Goal: Find specific page/section: Find specific page/section

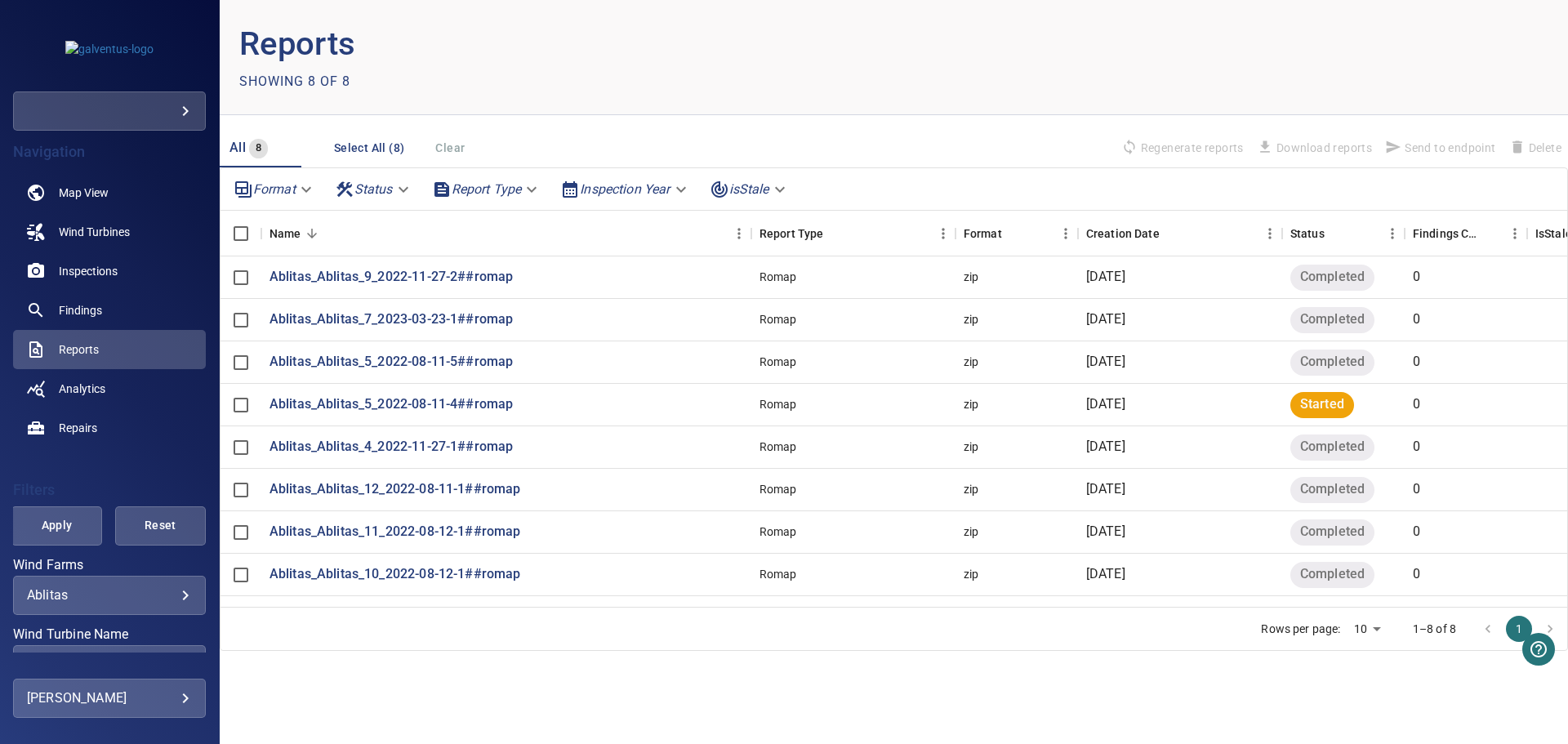
click at [97, 595] on body "**********" at bounding box center [784, 372] width 1568 height 744
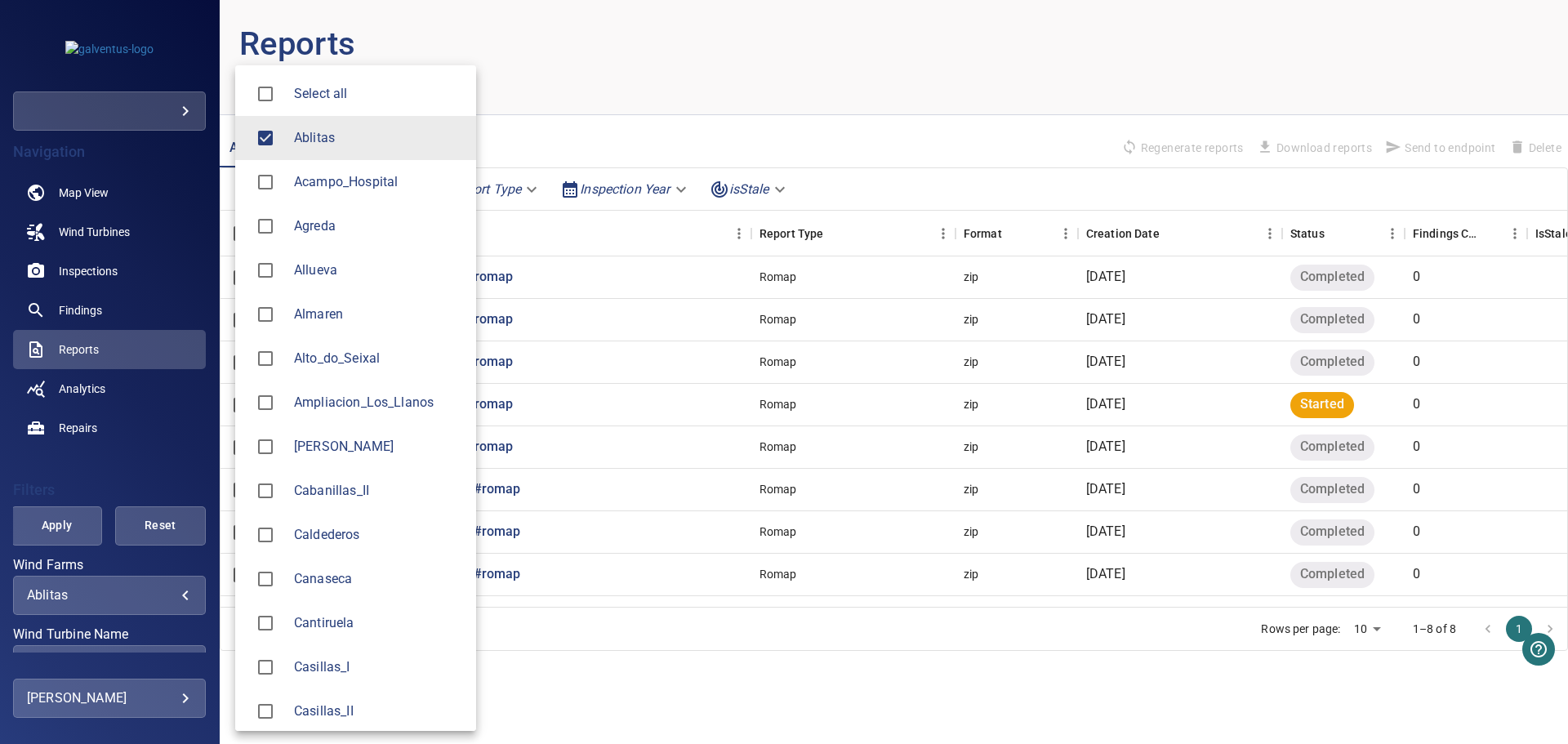
click at [308, 190] on span "Acampo_Hospital" at bounding box center [378, 182] width 169 height 20
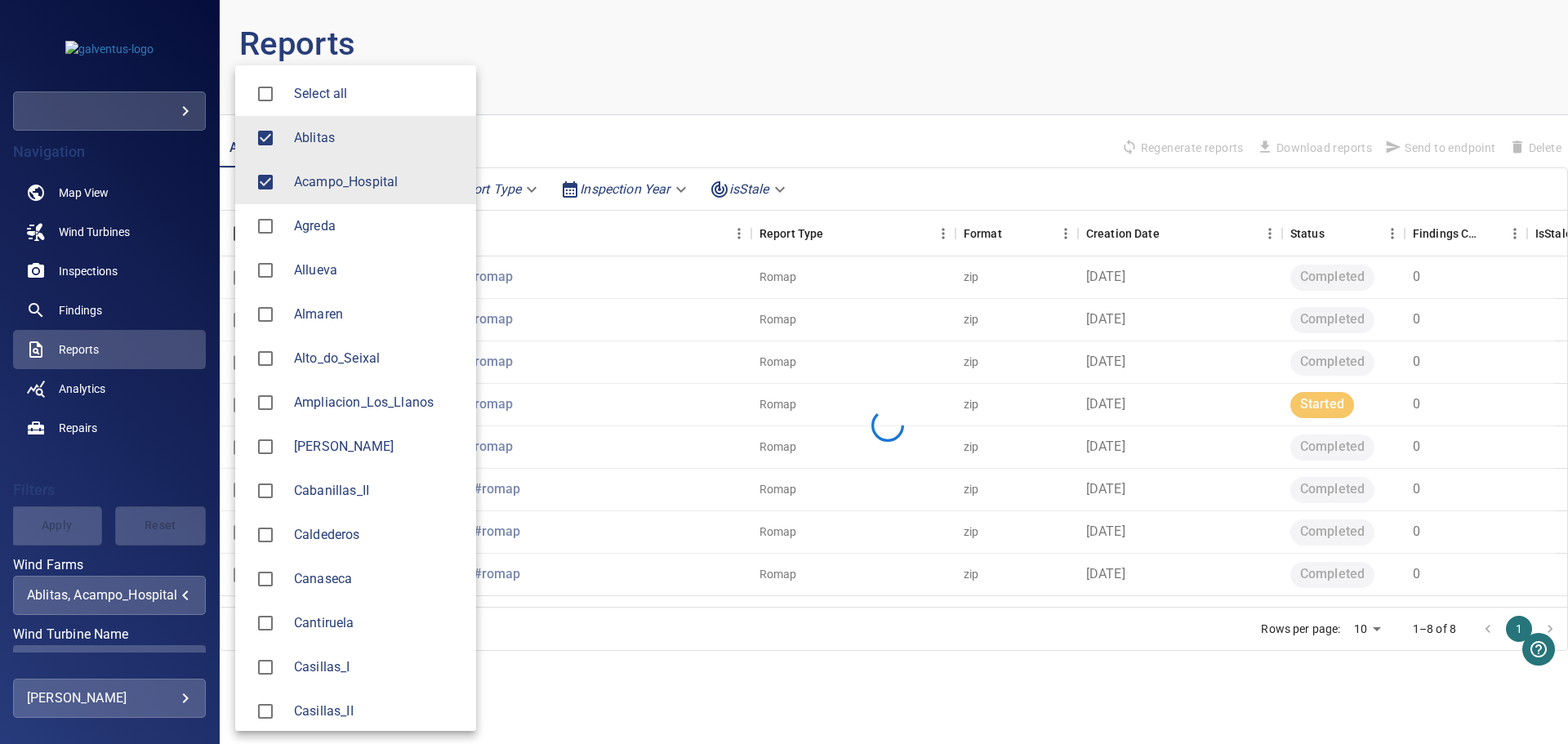
click at [302, 227] on span "Agreda" at bounding box center [378, 227] width 169 height 20
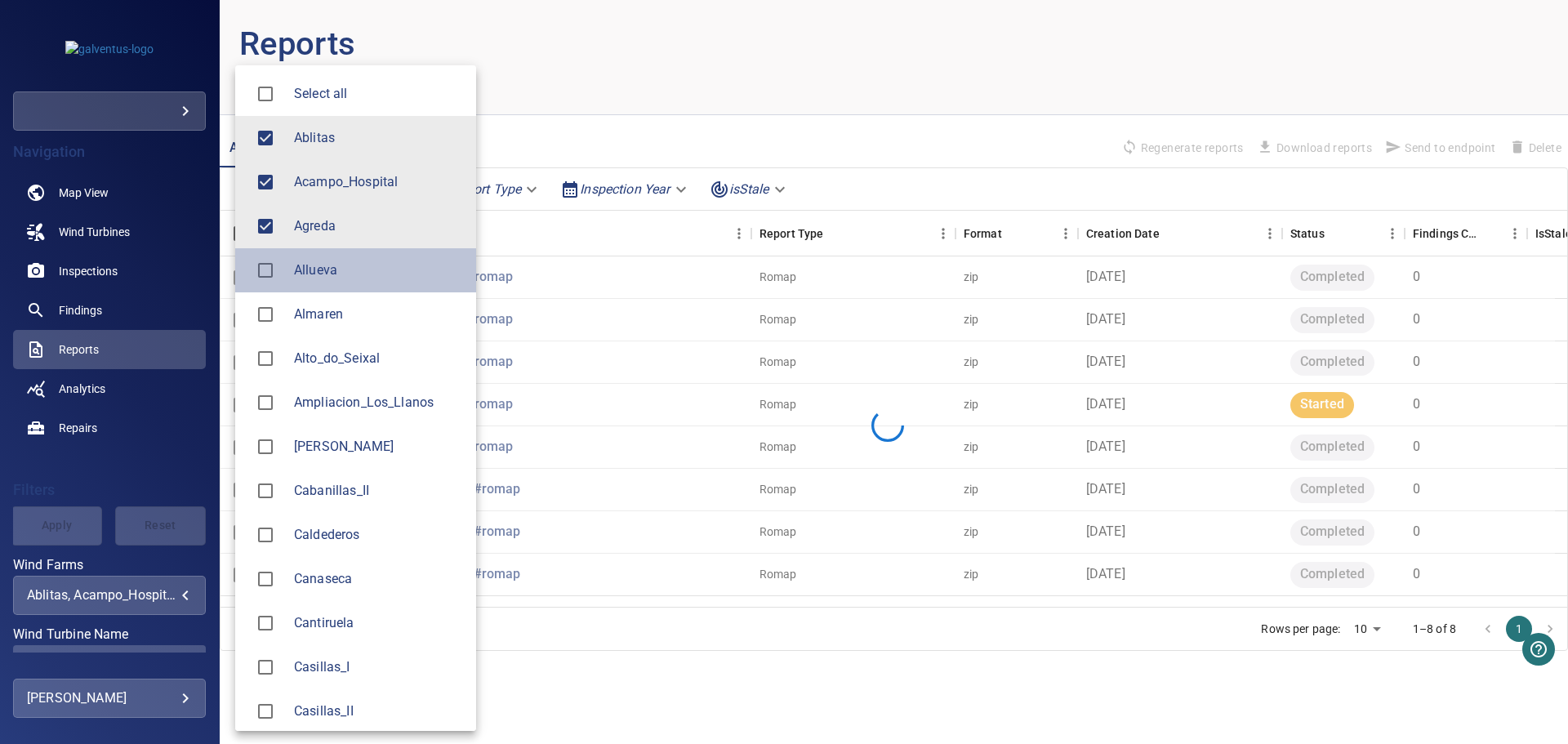
click at [304, 269] on span "Allueva" at bounding box center [378, 271] width 169 height 20
click at [303, 303] on li "Almaren" at bounding box center [355, 314] width 241 height 44
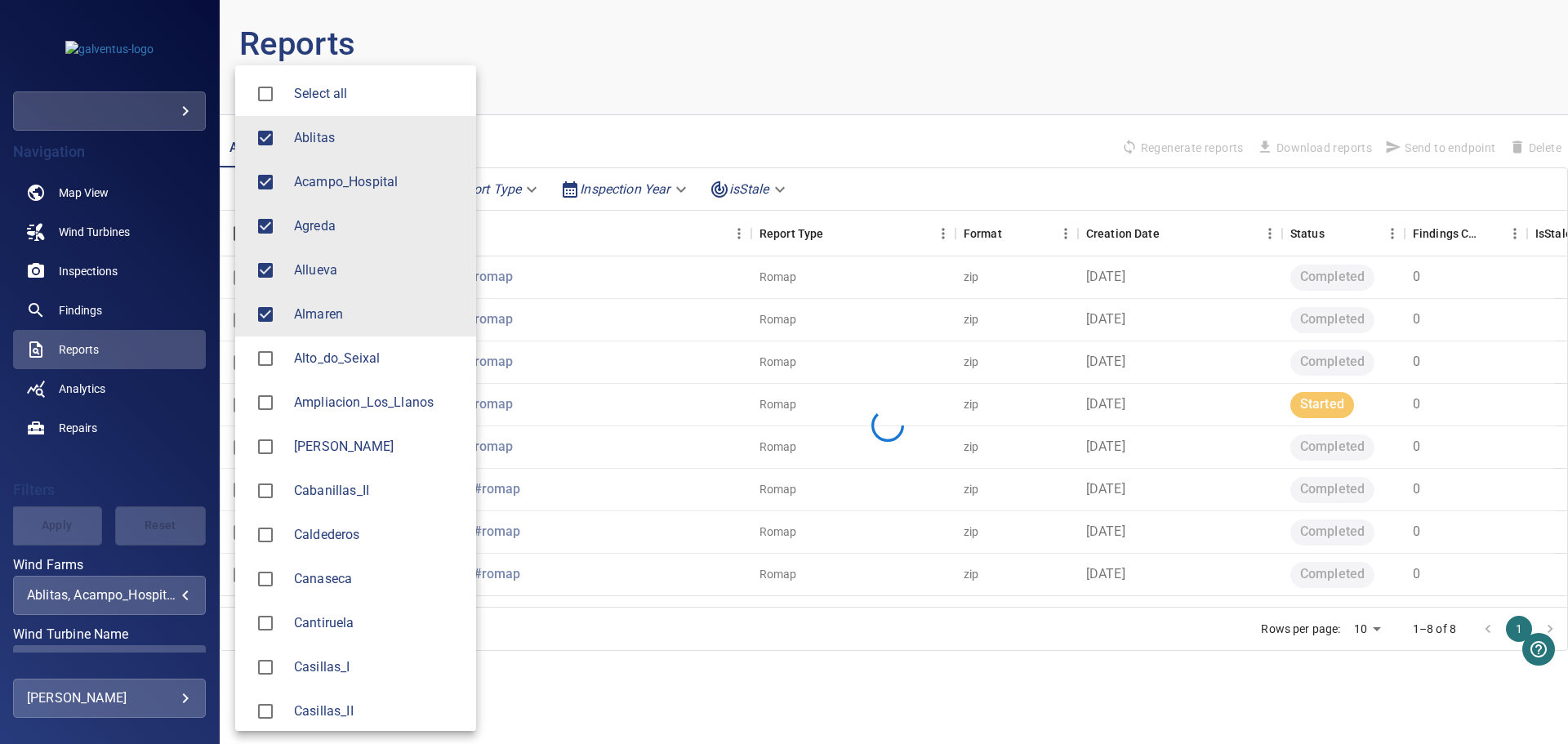
click at [75, 508] on div at bounding box center [784, 372] width 1568 height 744
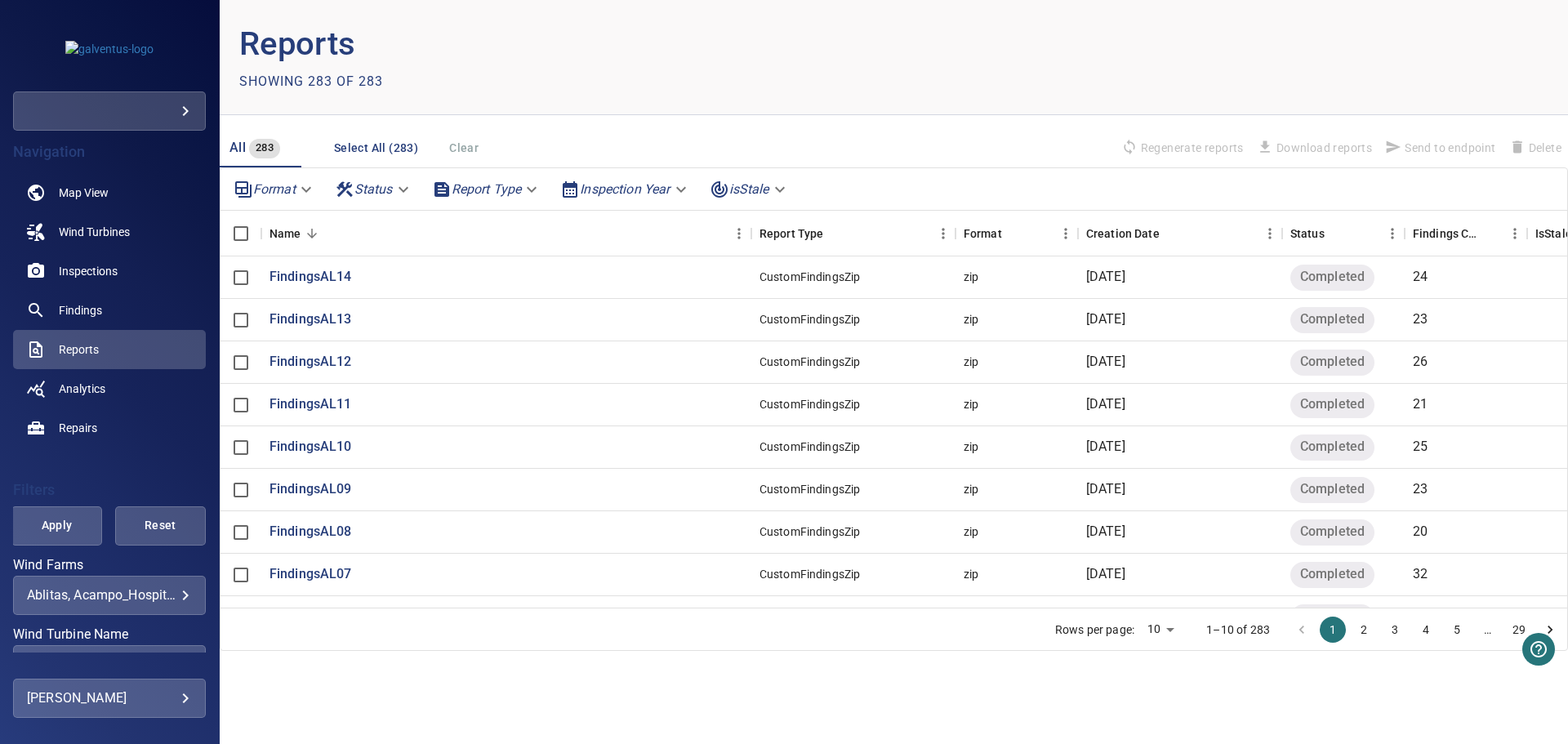
click at [111, 595] on body "**********" at bounding box center [784, 372] width 1568 height 744
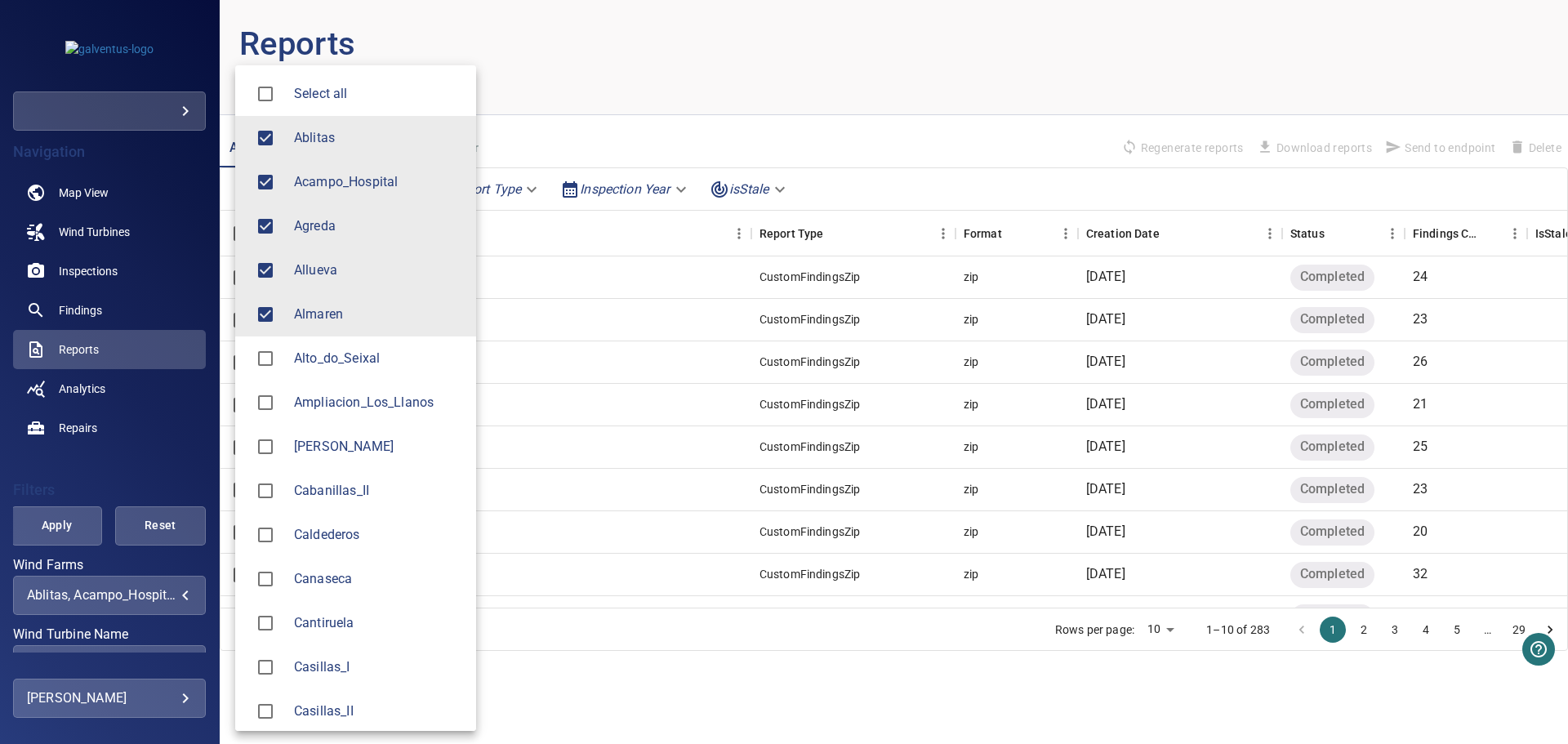
click at [297, 554] on li "Caldederos" at bounding box center [355, 535] width 241 height 44
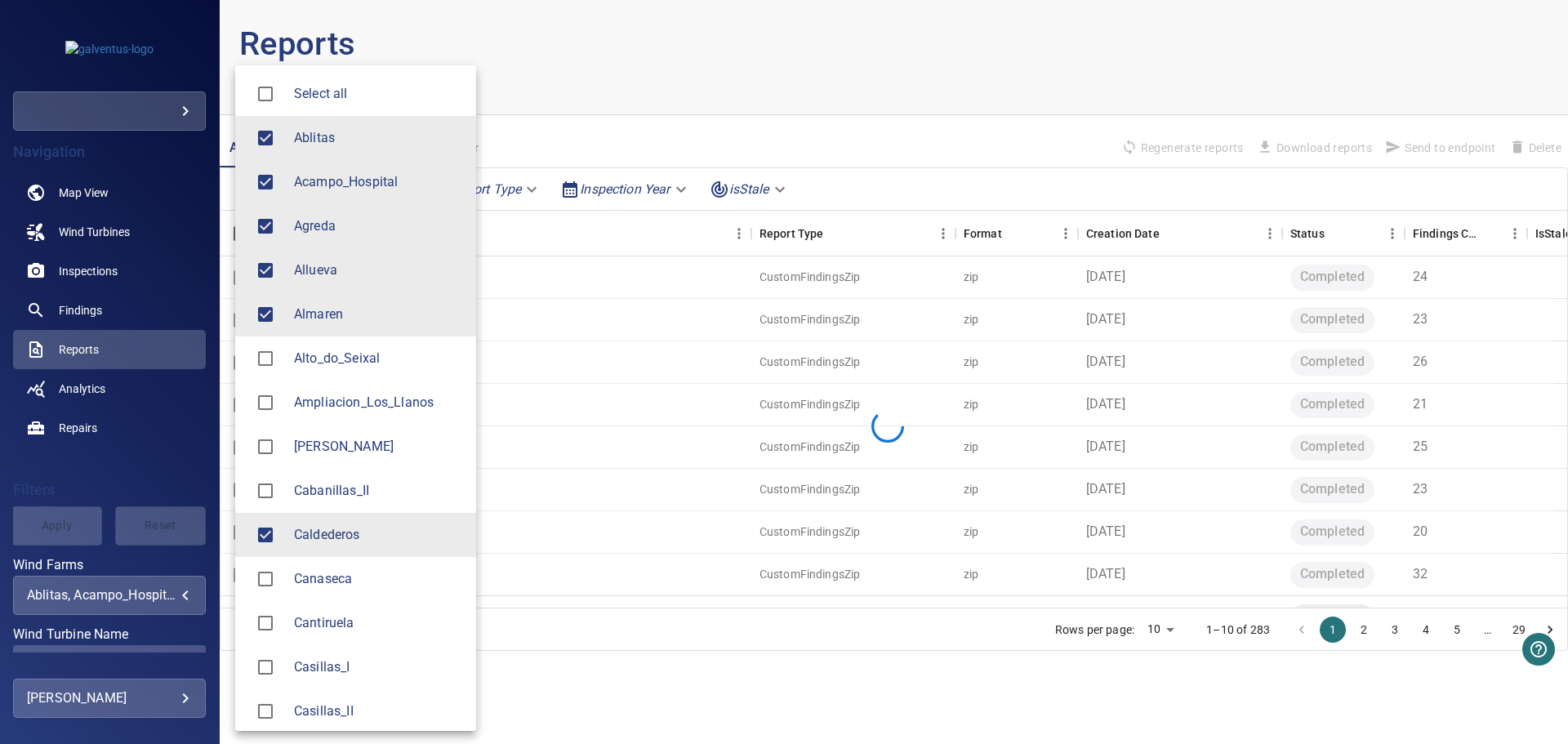
click at [286, 573] on div at bounding box center [271, 578] width 46 height 34
type input "**********"
click at [89, 483] on div at bounding box center [784, 372] width 1568 height 744
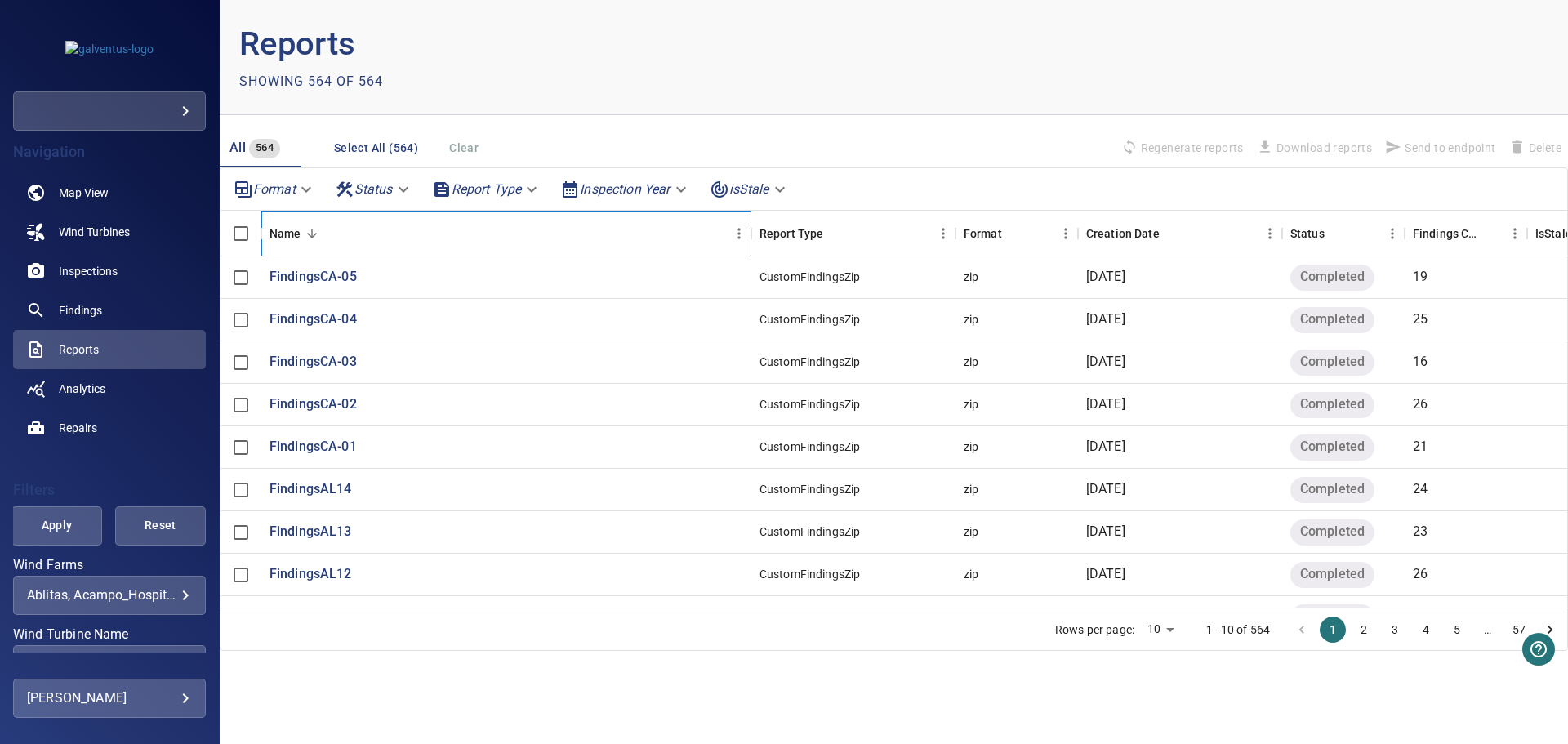
click at [687, 240] on div "Name" at bounding box center [498, 233] width 458 height 46
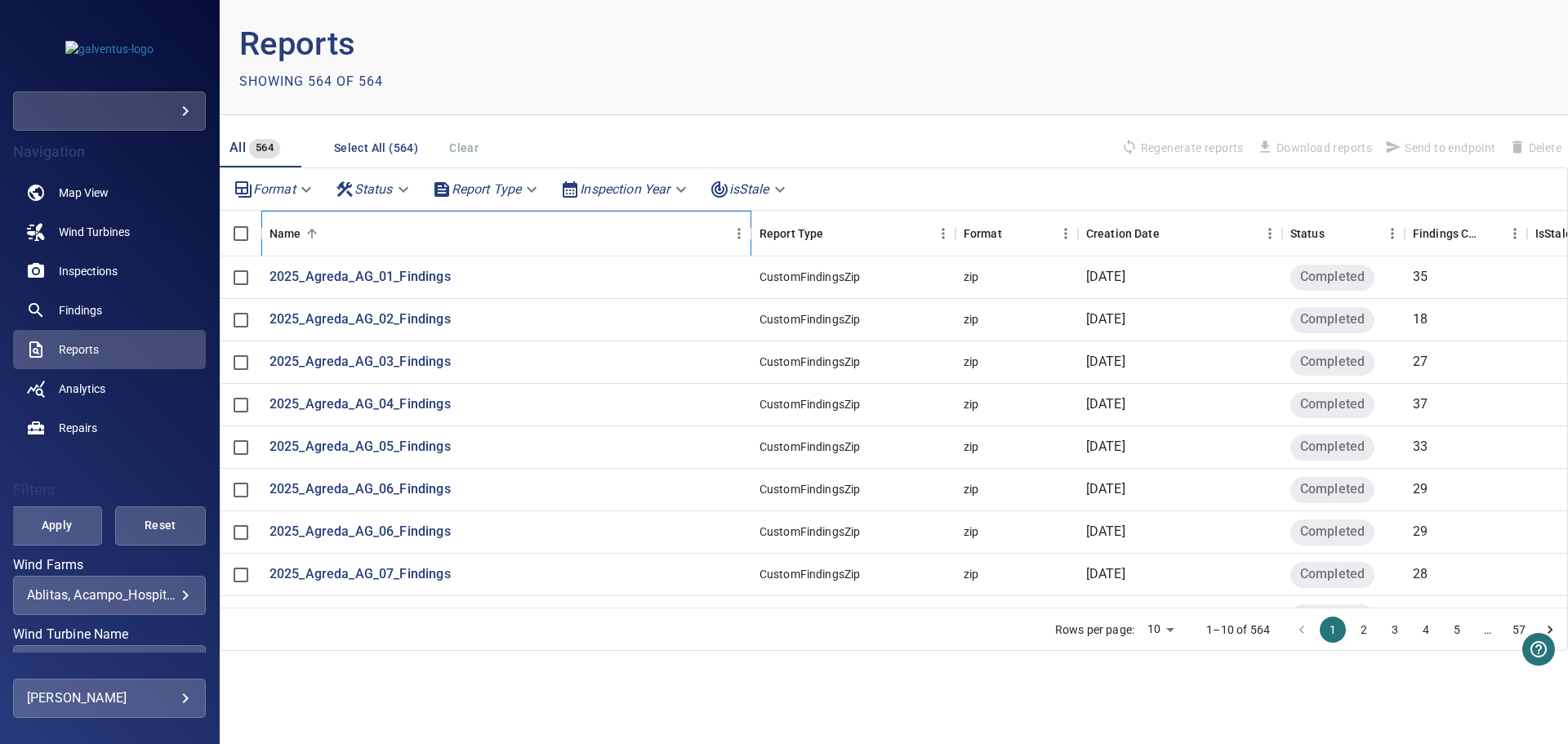
click at [687, 240] on div "Name" at bounding box center [498, 233] width 458 height 46
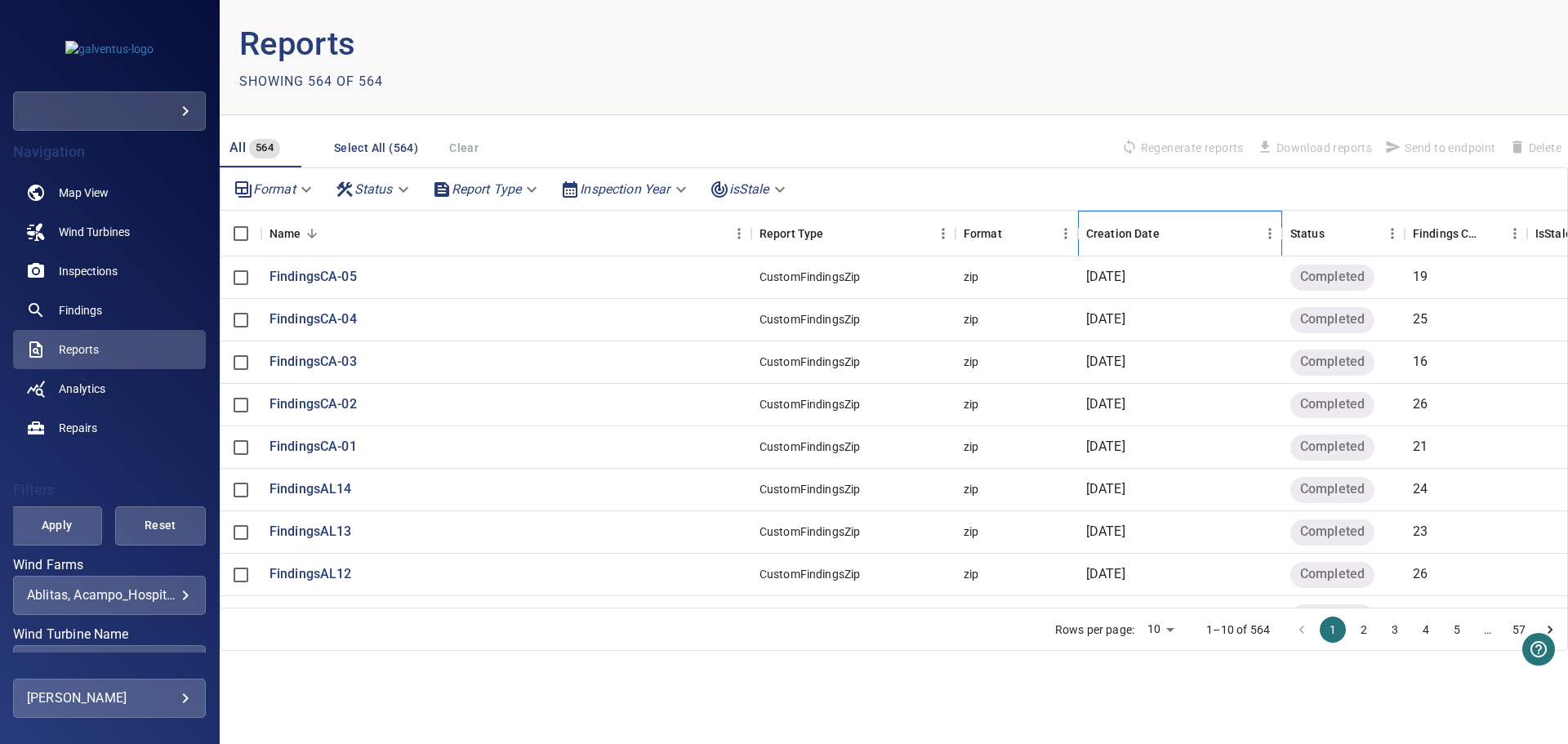
click at [1211, 243] on div "Creation Date" at bounding box center [1172, 233] width 171 height 46
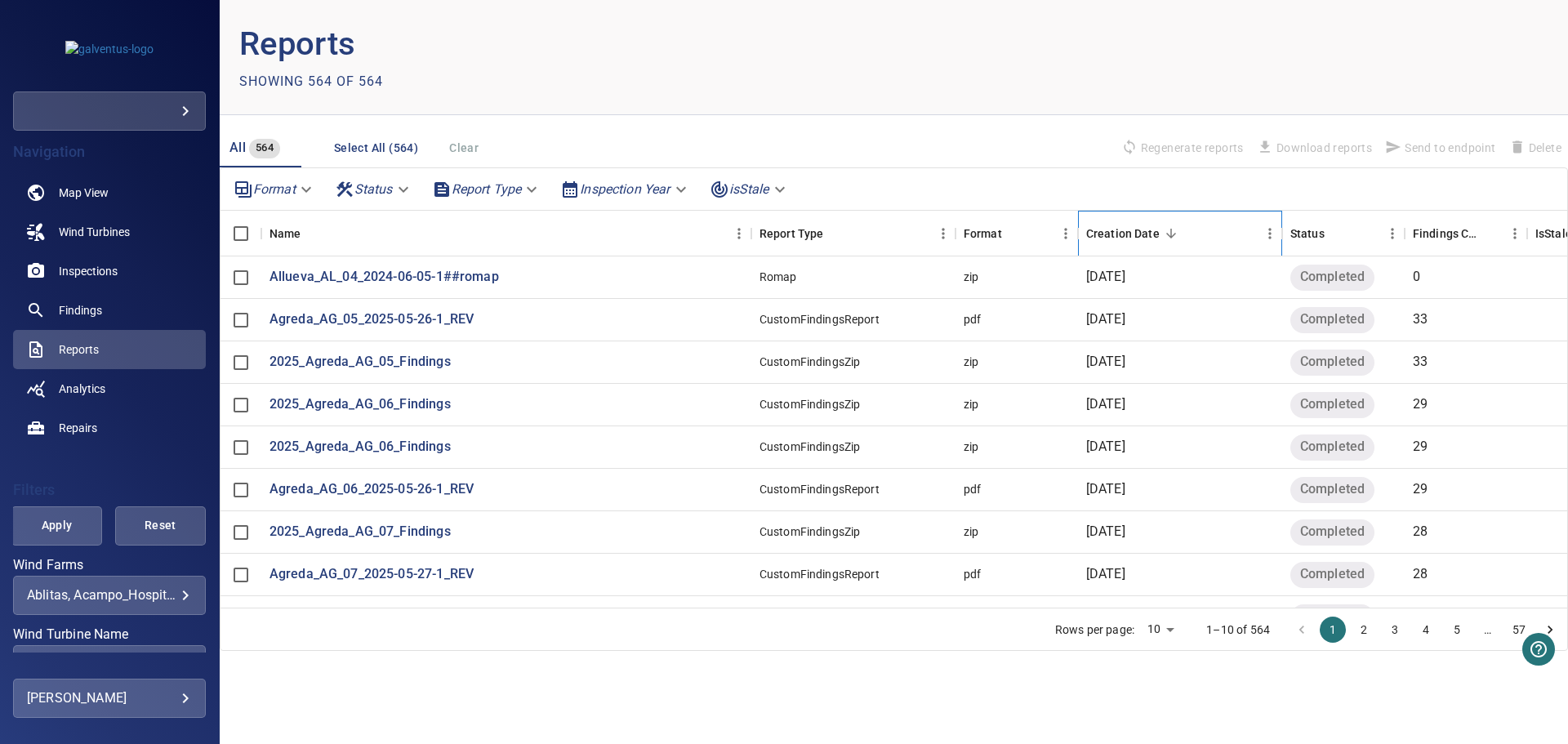
click at [1211, 243] on div "Creation Date" at bounding box center [1172, 233] width 171 height 46
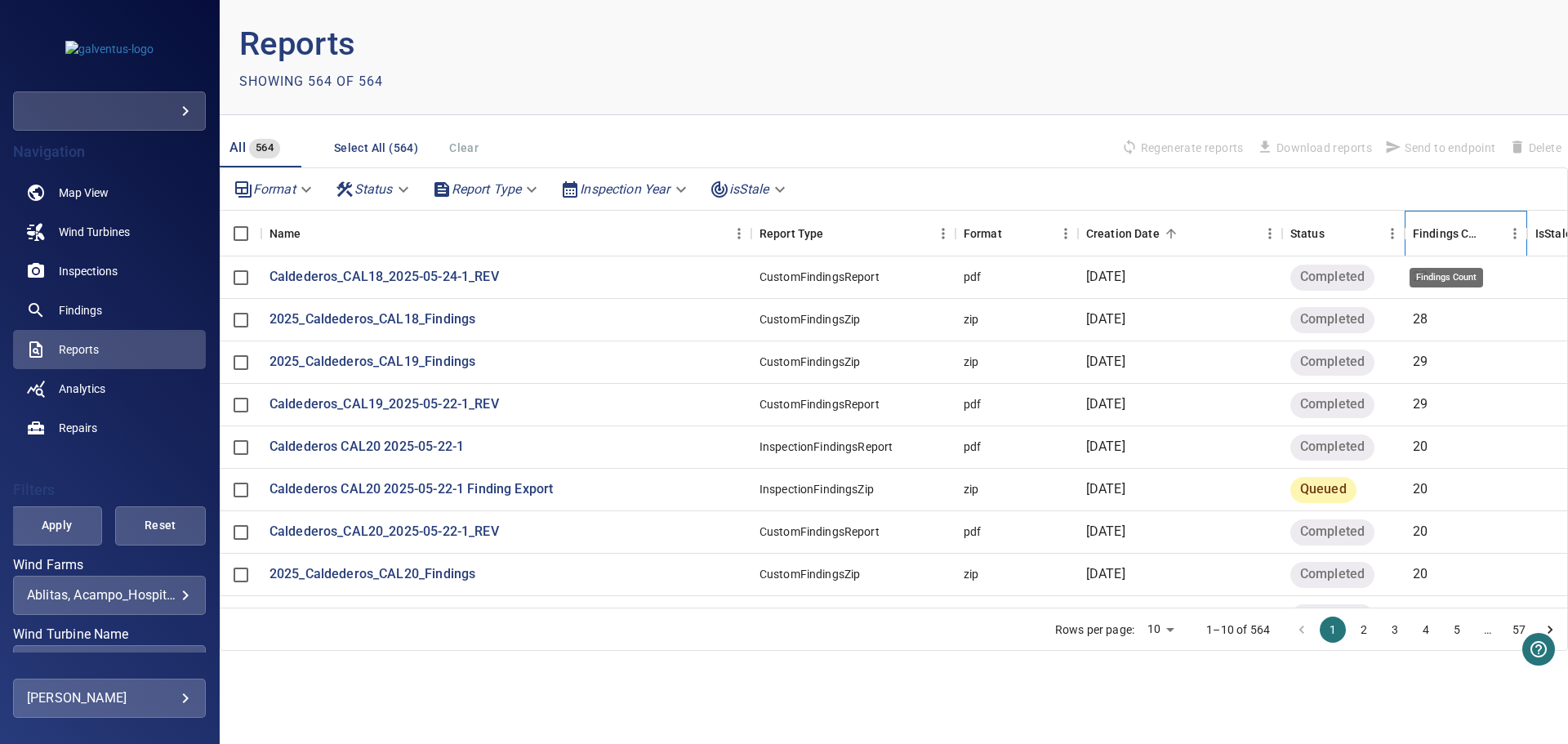
click at [1455, 229] on div "Findings Count" at bounding box center [1446, 233] width 67 height 46
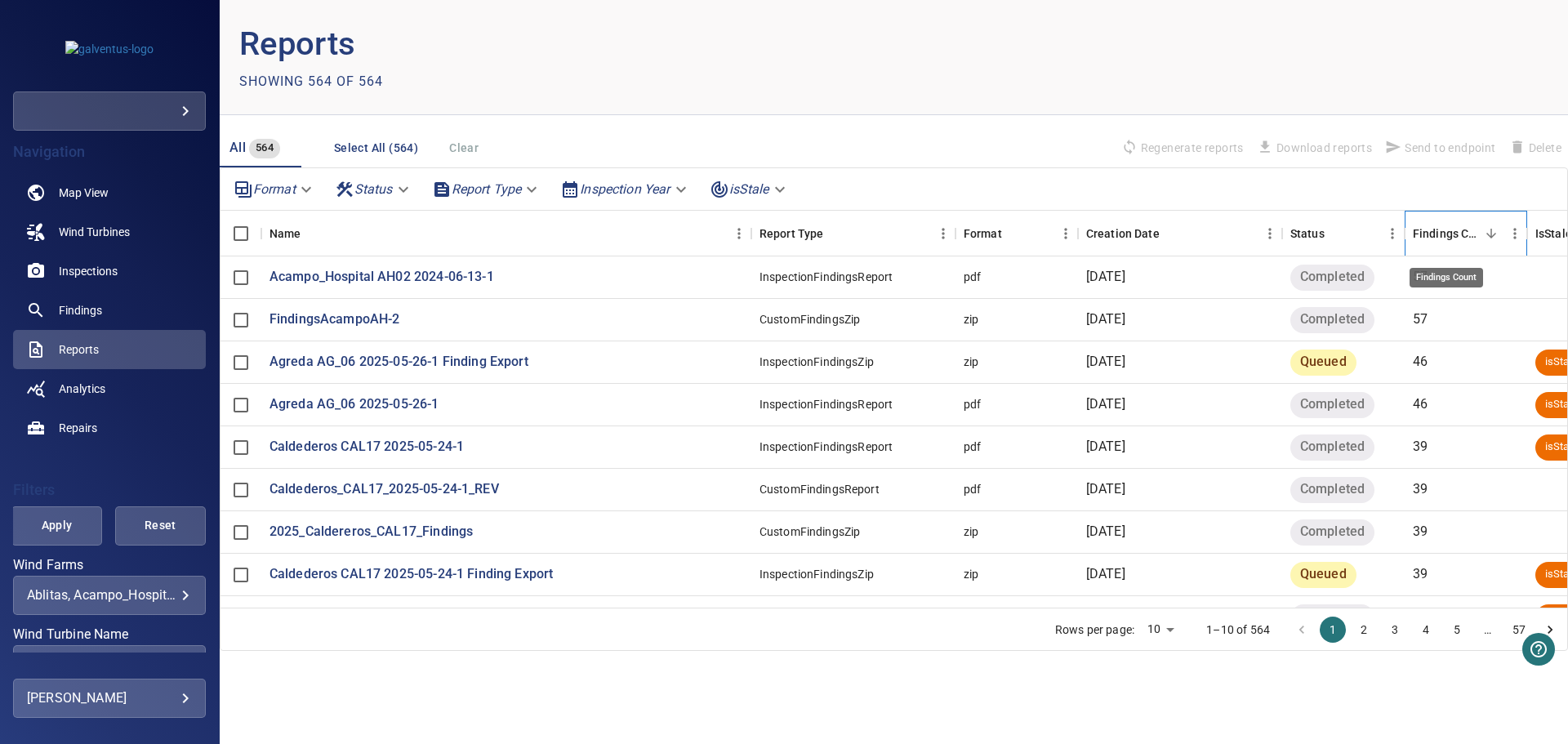
click at [1455, 229] on div "Findings Count" at bounding box center [1446, 233] width 67 height 46
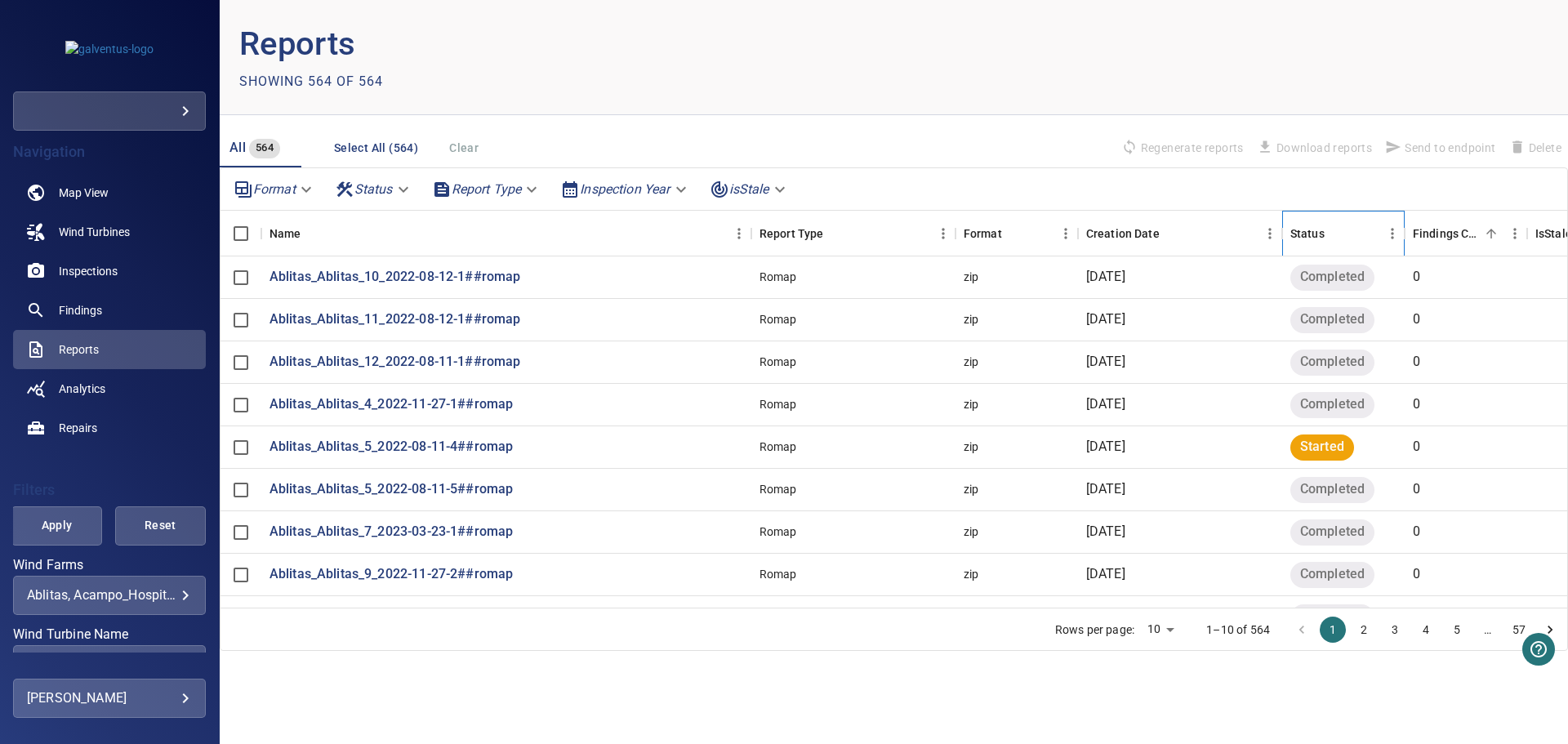
click at [1364, 235] on div "Status" at bounding box center [1335, 233] width 90 height 46
